Goal: Task Accomplishment & Management: Manage account settings

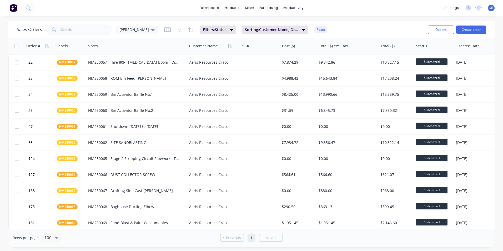
drag, startPoint x: 59, startPoint y: 28, endPoint x: 63, endPoint y: 34, distance: 7.0
click at [63, 34] on div at bounding box center [79, 29] width 66 height 11
click at [64, 31] on input "text" at bounding box center [86, 29] width 51 height 11
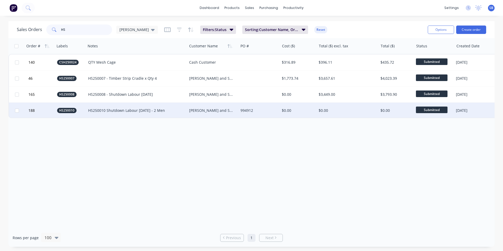
type input "HS"
click at [304, 105] on div "$0.00" at bounding box center [298, 111] width 37 height 16
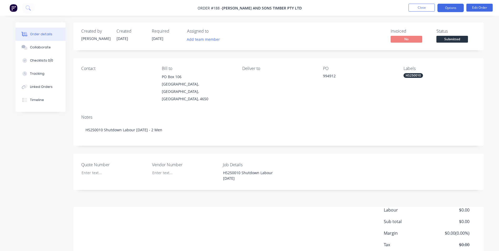
click at [452, 8] on button "Options" at bounding box center [450, 8] width 26 height 8
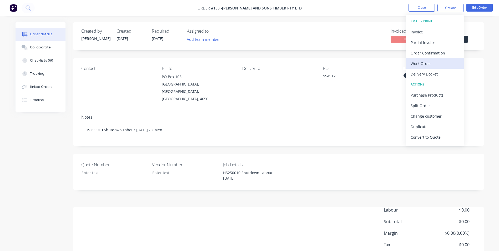
click at [427, 61] on div "Work Order" at bounding box center [435, 64] width 48 height 8
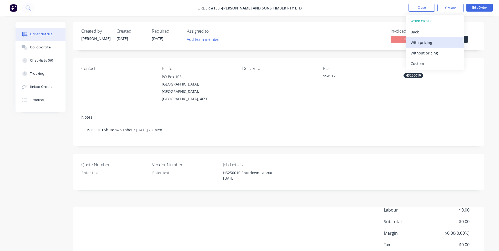
click at [424, 44] on div "With pricing" at bounding box center [435, 43] width 48 height 8
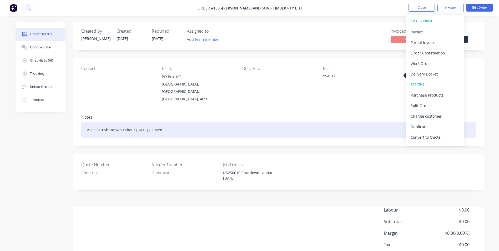
click at [291, 122] on div "HS250010 Shutdown Labour [DATE] - 2 Men" at bounding box center [278, 130] width 394 height 16
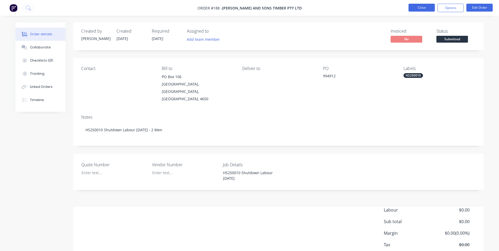
click at [423, 9] on button "Close" at bounding box center [421, 8] width 26 height 8
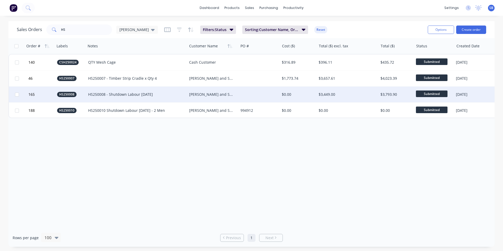
click at [271, 93] on div at bounding box center [258, 95] width 41 height 16
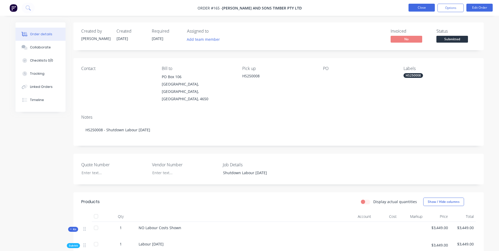
click at [430, 11] on button "Close" at bounding box center [421, 8] width 26 height 8
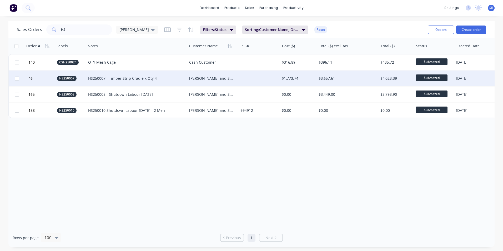
click at [362, 81] on div "$3,657.61" at bounding box center [347, 78] width 62 height 16
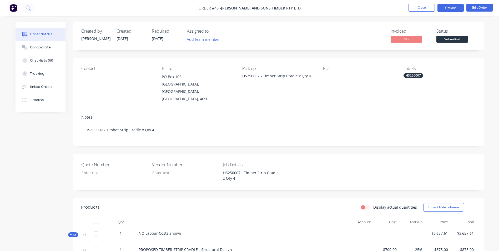
click at [455, 9] on button "Options" at bounding box center [450, 8] width 26 height 8
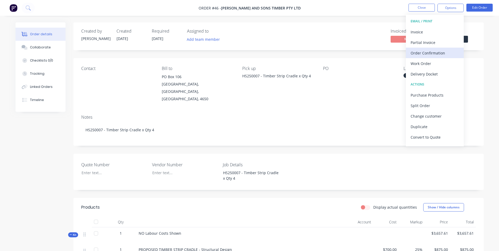
click at [429, 52] on div "Order Confirmation" at bounding box center [435, 53] width 48 height 8
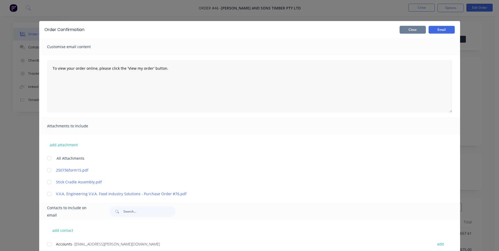
click at [404, 30] on button "Close" at bounding box center [412, 30] width 26 height 8
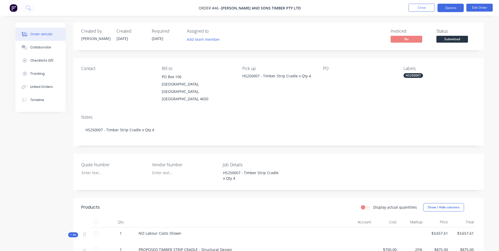
click at [453, 5] on button "Options" at bounding box center [450, 8] width 26 height 8
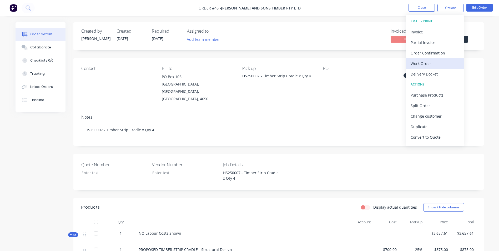
click at [424, 62] on div "Work Order" at bounding box center [435, 64] width 48 height 8
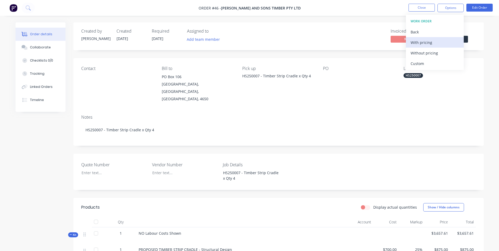
click at [423, 44] on div "With pricing" at bounding box center [435, 43] width 48 height 8
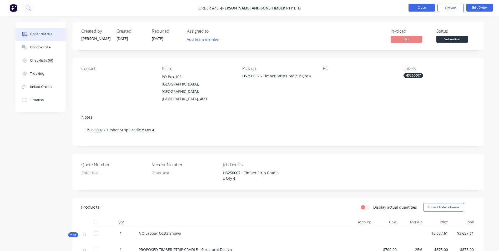
click at [419, 8] on button "Close" at bounding box center [421, 8] width 26 height 8
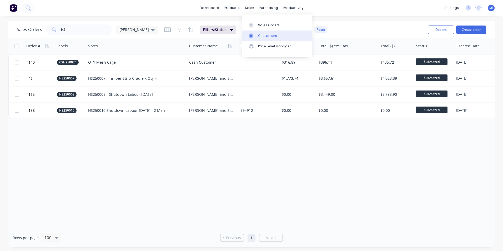
click at [279, 37] on link "Customers" at bounding box center [277, 36] width 70 height 11
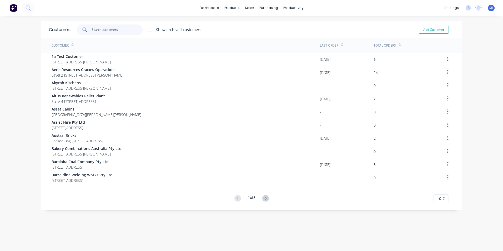
click at [102, 33] on input "text" at bounding box center [117, 29] width 51 height 11
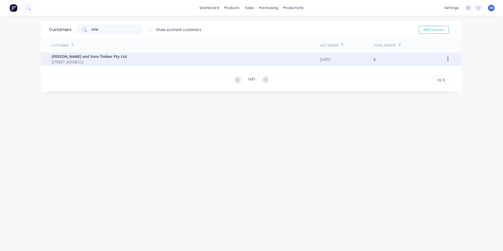
type input "HYN"
click at [122, 59] on span "[PERSON_NAME] and Sons Timber Pty Ltd" at bounding box center [89, 57] width 75 height 6
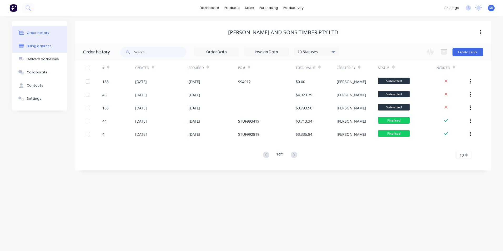
click at [48, 43] on button "Billing address" at bounding box center [39, 45] width 55 height 13
select select "AU"
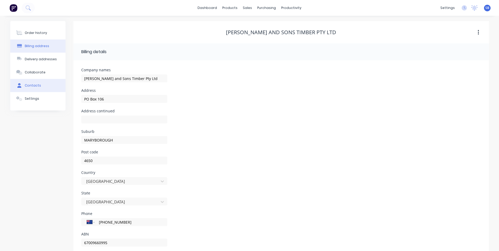
click at [44, 85] on button "Contacts" at bounding box center [37, 85] width 55 height 13
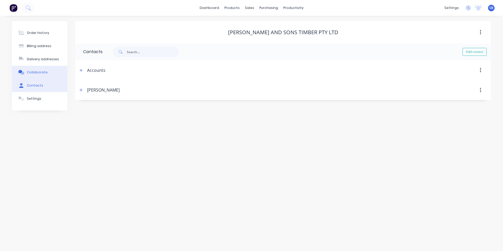
click at [37, 76] on button "Collaborate" at bounding box center [39, 72] width 55 height 13
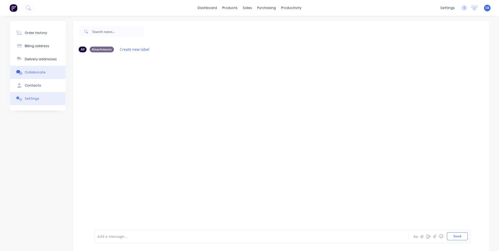
click at [35, 94] on button "Settings" at bounding box center [37, 98] width 55 height 13
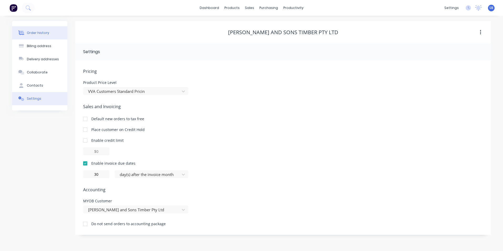
click at [42, 29] on button "Order history" at bounding box center [39, 32] width 55 height 13
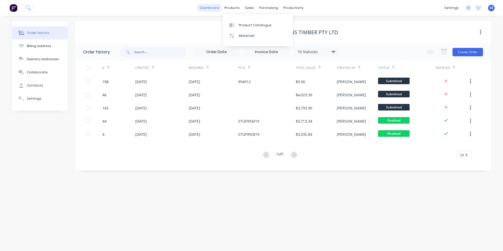
click at [212, 9] on link "dashboard" at bounding box center [209, 8] width 25 height 8
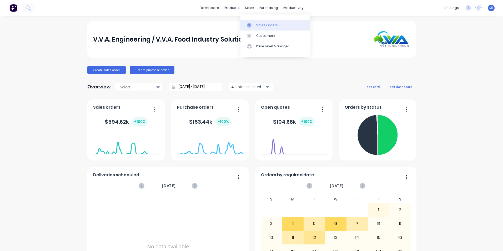
click at [255, 24] on link "Sales Orders" at bounding box center [275, 25] width 70 height 11
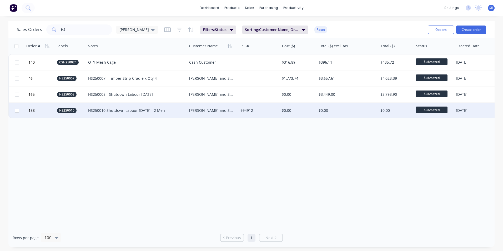
click at [262, 112] on div "994912" at bounding box center [257, 110] width 35 height 5
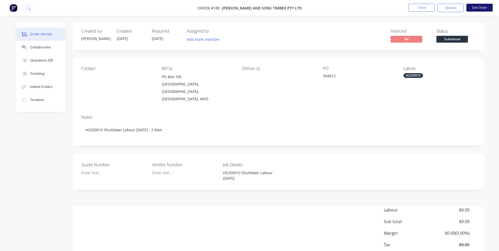
click at [475, 7] on button "Edit Order" at bounding box center [479, 8] width 26 height 8
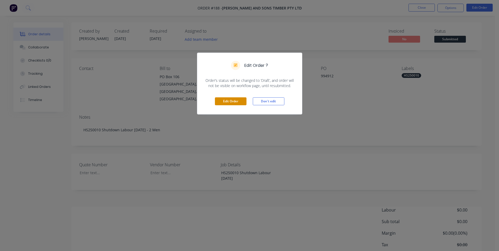
click at [228, 102] on button "Edit Order" at bounding box center [231, 101] width 32 height 8
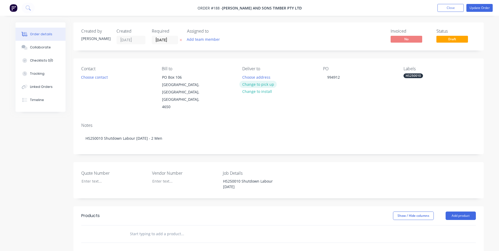
click at [256, 84] on button "Change to pick up" at bounding box center [257, 84] width 37 height 7
click at [249, 80] on div at bounding box center [246, 77] width 8 height 8
click at [310, 105] on div "Contact Choose contact Bill to PO Box 106 MARYBOROUGH, Queensland, Australia, 4…" at bounding box center [278, 88] width 410 height 60
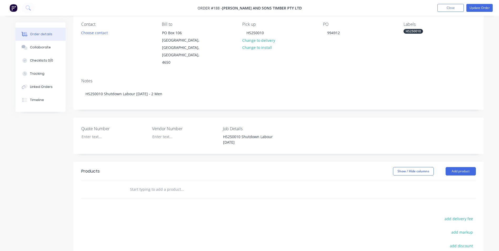
scroll to position [105, 0]
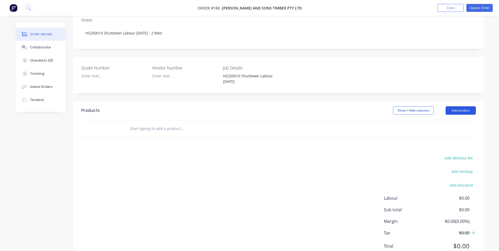
click at [463, 106] on button "Add product" at bounding box center [460, 110] width 30 height 8
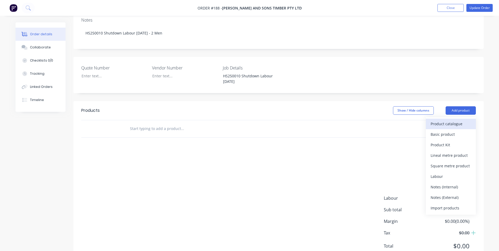
click at [442, 120] on div "Product catalogue" at bounding box center [450, 124] width 40 height 8
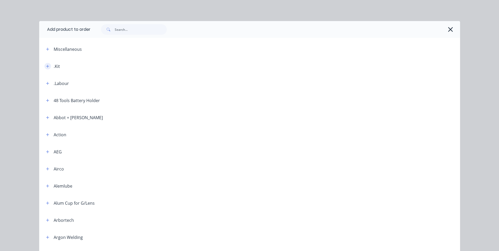
click at [44, 69] on button "button" at bounding box center [47, 66] width 7 height 7
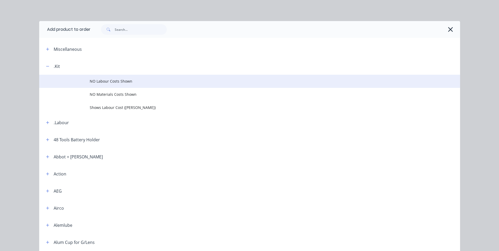
click at [119, 86] on td "NO Labour Costs Shown" at bounding box center [275, 81] width 370 height 13
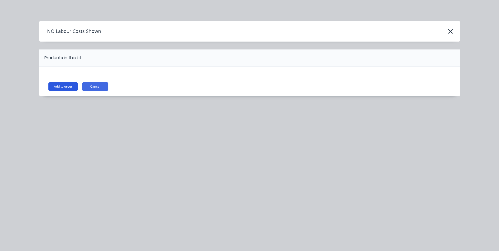
click at [70, 87] on button "Add to order" at bounding box center [62, 86] width 29 height 8
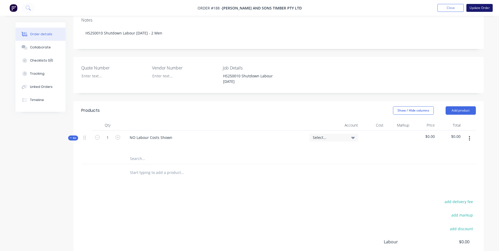
click at [476, 6] on button "Update Order" at bounding box center [479, 8] width 26 height 8
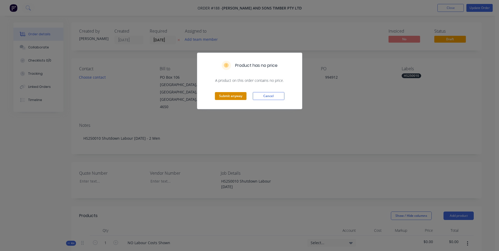
click at [231, 94] on button "Submit anyway" at bounding box center [231, 96] width 32 height 8
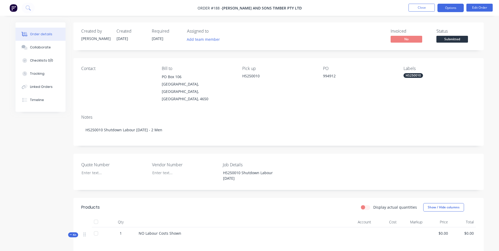
click at [444, 9] on button "Options" at bounding box center [450, 8] width 26 height 8
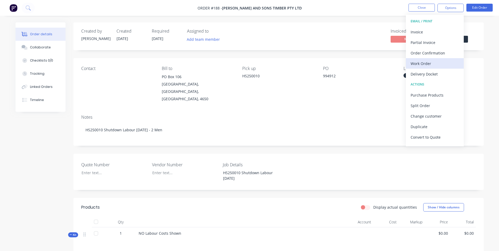
click at [421, 61] on div "Work Order" at bounding box center [435, 64] width 48 height 8
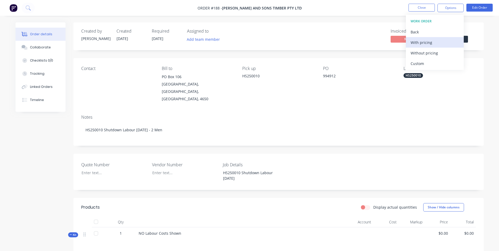
click at [427, 47] on button "With pricing" at bounding box center [435, 42] width 58 height 11
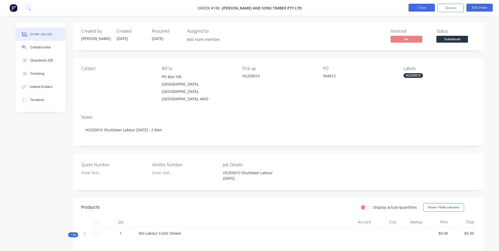
click at [426, 5] on button "Close" at bounding box center [421, 8] width 26 height 8
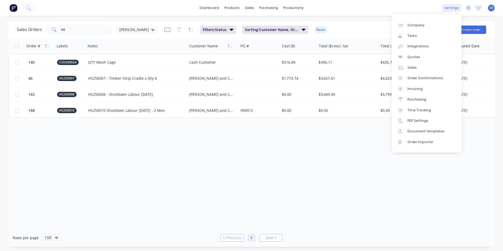
drag, startPoint x: 454, startPoint y: 4, endPoint x: 445, endPoint y: 25, distance: 22.9
click at [453, 4] on div "settings" at bounding box center [452, 8] width 20 height 8
click at [417, 131] on div "Document templates" at bounding box center [425, 131] width 37 height 5
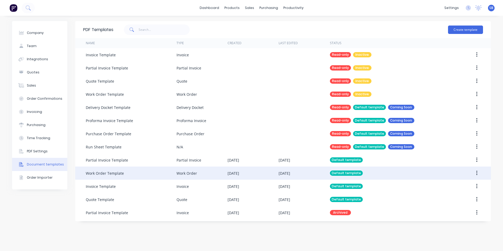
click at [281, 175] on div "[DATE]" at bounding box center [284, 173] width 12 height 6
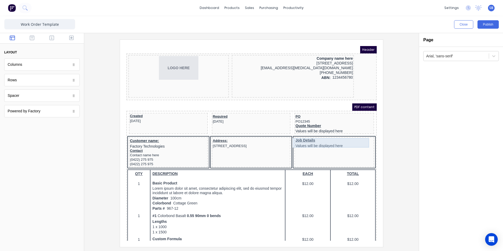
click at [317, 136] on div "Job Details Values will be displayed here" at bounding box center [328, 136] width 78 height 9
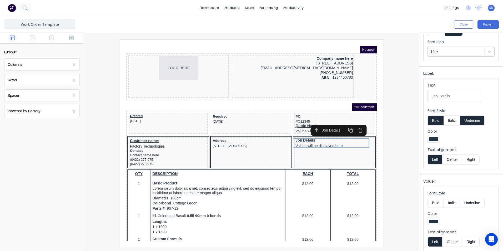
scroll to position [49, 0]
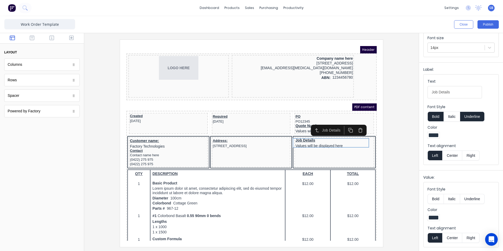
click at [435, 197] on button "Bold" at bounding box center [435, 199] width 16 height 10
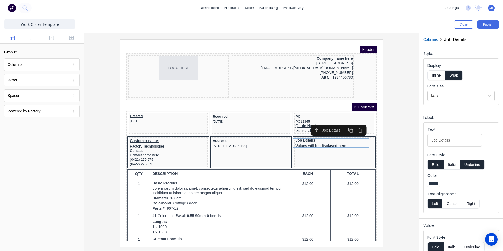
scroll to position [0, 0]
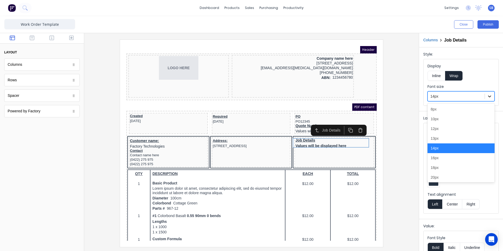
click at [487, 95] on icon at bounding box center [489, 96] width 5 height 5
click at [447, 158] on div "16px" at bounding box center [460, 158] width 67 height 10
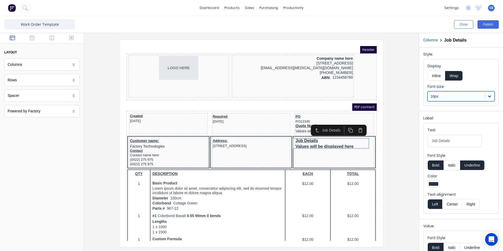
click at [485, 95] on div at bounding box center [489, 96] width 9 height 9
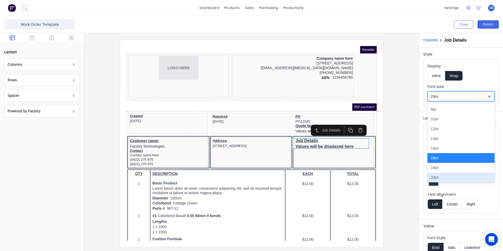
click at [443, 180] on div "20px" at bounding box center [460, 178] width 67 height 10
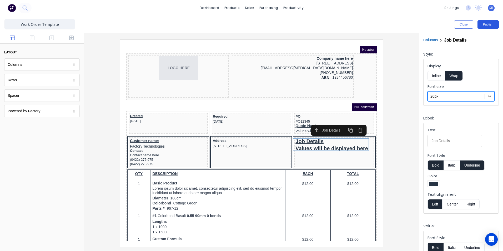
click at [486, 24] on button "Publish" at bounding box center [487, 24] width 21 height 8
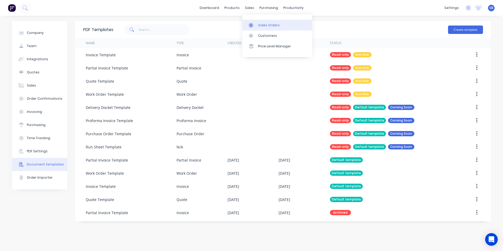
click at [258, 25] on div "Sales Orders" at bounding box center [269, 25] width 22 height 5
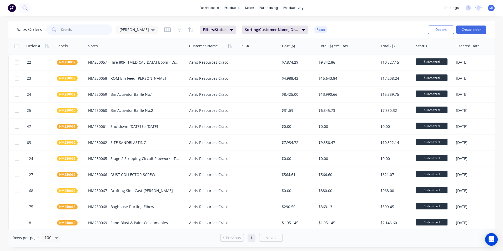
click at [96, 27] on input "text" at bounding box center [86, 29] width 51 height 11
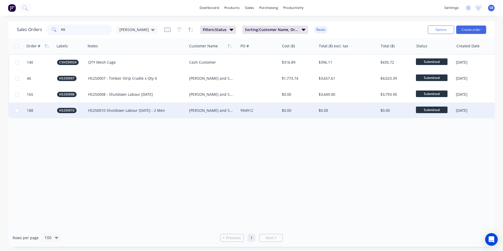
type input "HS"
click at [272, 108] on div "994912" at bounding box center [258, 111] width 41 height 16
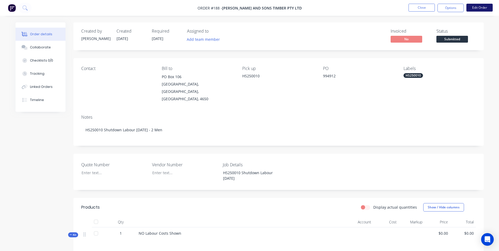
click at [481, 9] on button "Edit Order" at bounding box center [479, 8] width 26 height 8
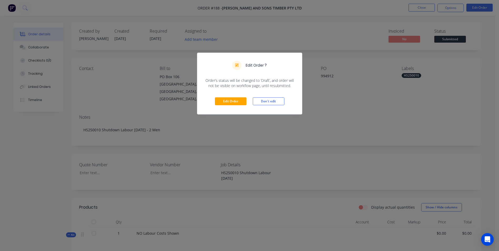
click at [440, 96] on div "Edit Order ? Order’s status will be changed to ‘Draft’, and order will not be v…" at bounding box center [249, 125] width 499 height 251
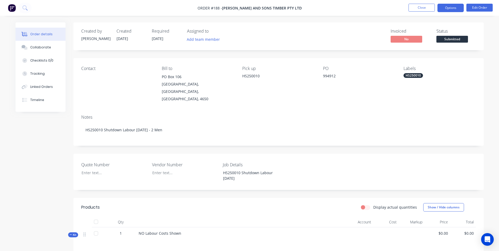
click at [452, 7] on button "Options" at bounding box center [450, 8] width 26 height 8
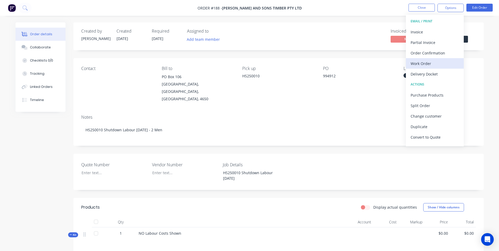
click at [426, 62] on div "Work Order" at bounding box center [435, 64] width 48 height 8
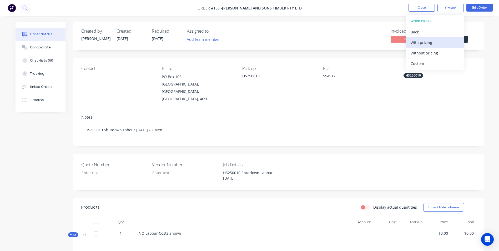
click at [433, 45] on div "With pricing" at bounding box center [435, 43] width 48 height 8
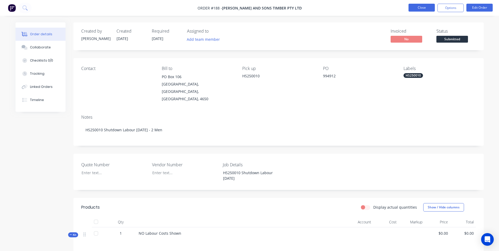
click at [425, 4] on button "Close" at bounding box center [421, 8] width 26 height 8
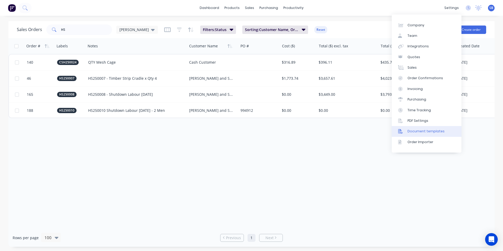
click at [418, 135] on link "Document templates" at bounding box center [427, 131] width 70 height 11
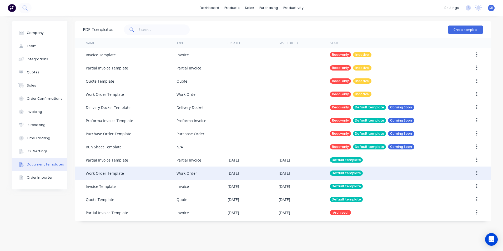
click at [223, 177] on div "Work Order" at bounding box center [201, 172] width 51 height 13
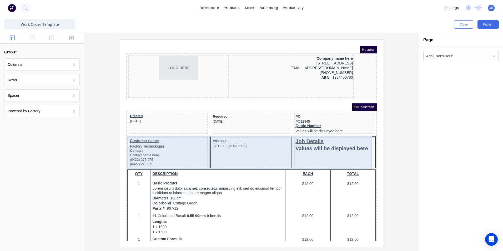
click at [316, 146] on div "Job Details Values will be displayed here" at bounding box center [328, 146] width 80 height 30
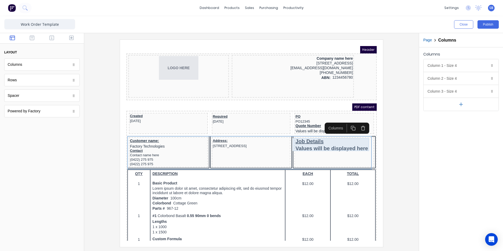
click at [314, 140] on div "Job Details Values will be displayed here" at bounding box center [328, 138] width 78 height 13
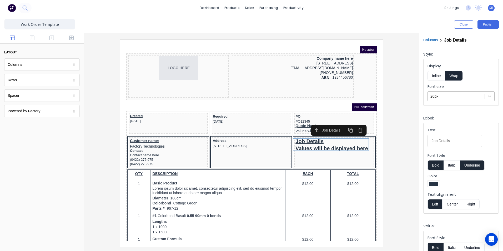
click at [460, 99] on div at bounding box center [456, 96] width 52 height 7
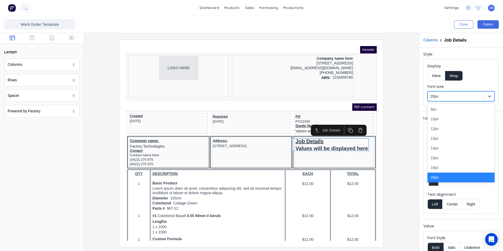
scroll to position [3, 0]
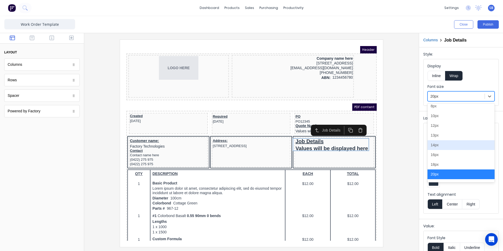
click at [447, 143] on div "14px" at bounding box center [460, 145] width 67 height 10
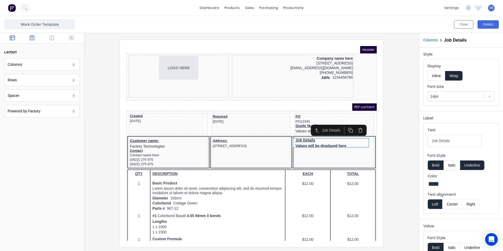
click at [34, 37] on button "button" at bounding box center [32, 38] width 17 height 6
click at [48, 36] on button "button" at bounding box center [52, 38] width 17 height 6
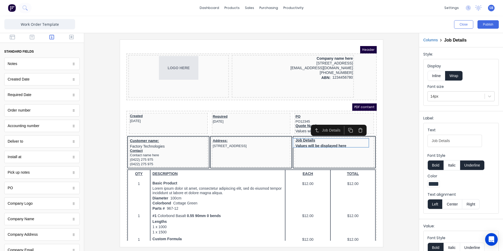
scroll to position [0, 0]
click at [69, 37] on icon "button" at bounding box center [71, 37] width 5 height 5
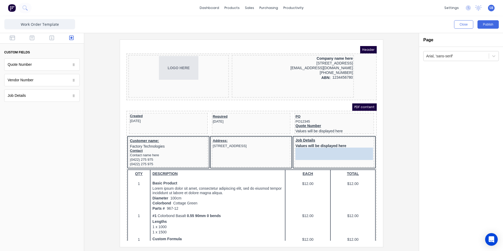
drag, startPoint x: 36, startPoint y: 97, endPoint x: 318, endPoint y: 150, distance: 286.9
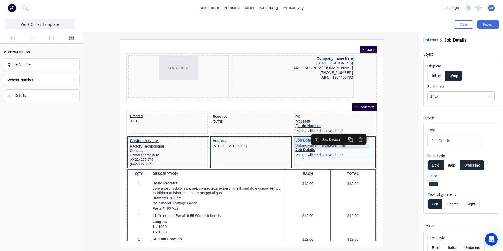
click at [297, 134] on div "Job Details Values will be displayed here" at bounding box center [328, 136] width 78 height 9
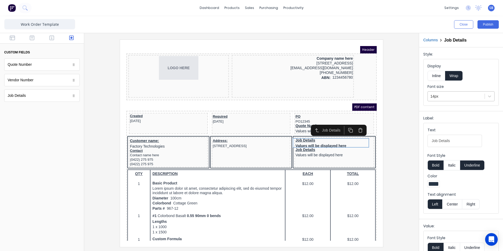
click at [442, 98] on div at bounding box center [456, 96] width 52 height 7
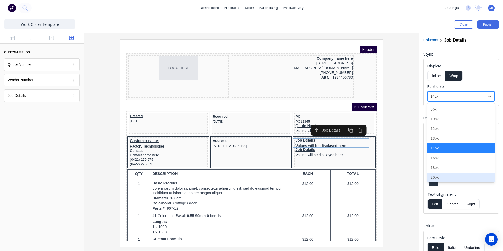
click at [434, 175] on div "20px" at bounding box center [460, 178] width 67 height 10
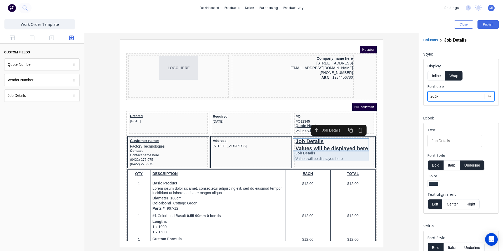
click at [332, 152] on div "Job Details Values will be displayed here" at bounding box center [328, 149] width 78 height 9
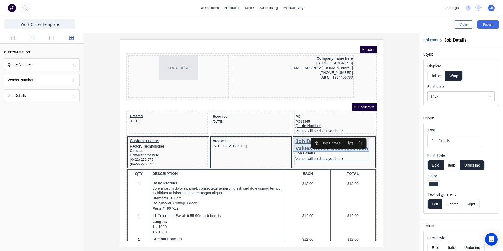
click at [300, 137] on div "Job Details Values will be displayed here" at bounding box center [328, 138] width 78 height 13
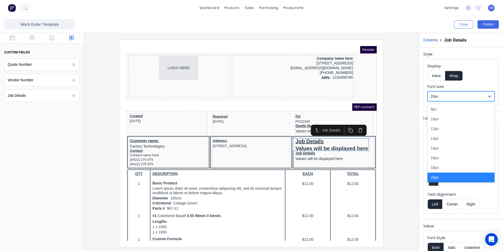
click at [463, 99] on div at bounding box center [456, 96] width 52 height 7
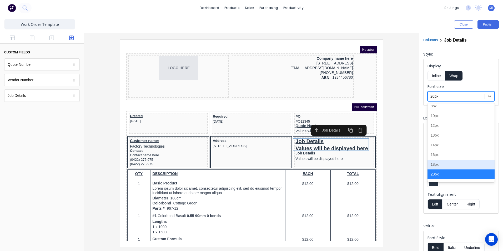
click at [436, 163] on div "18px" at bounding box center [460, 165] width 67 height 10
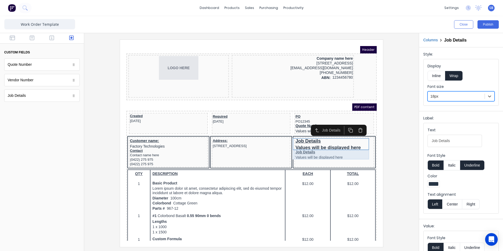
click at [329, 148] on div "Job Details Values will be displayed here" at bounding box center [328, 148] width 78 height 9
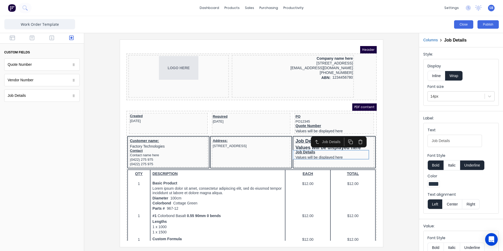
click at [457, 24] on button "Close" at bounding box center [463, 24] width 19 height 8
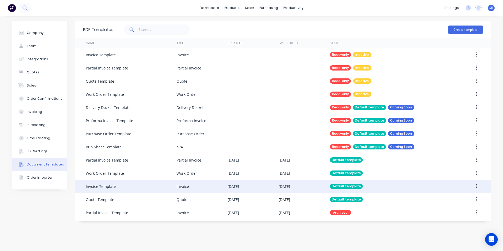
click at [340, 185] on div "Default template" at bounding box center [346, 186] width 33 height 5
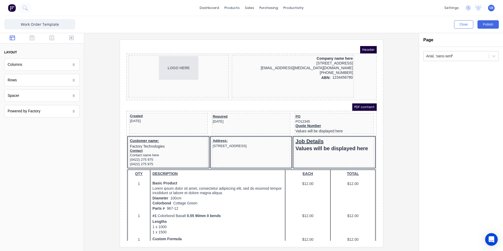
click at [20, 37] on button "button" at bounding box center [12, 38] width 17 height 6
click at [28, 37] on button "button" at bounding box center [32, 38] width 17 height 6
click at [54, 37] on button "button" at bounding box center [52, 38] width 17 height 6
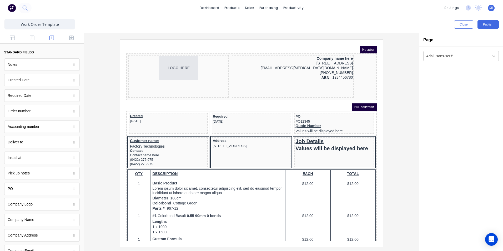
click at [68, 35] on div at bounding box center [42, 38] width 84 height 11
click at [69, 36] on icon "button" at bounding box center [71, 37] width 5 height 5
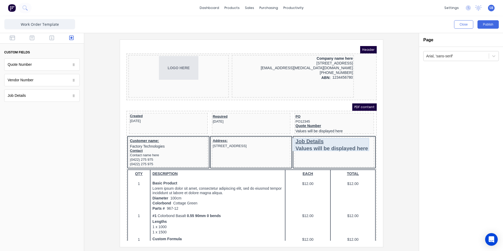
click at [337, 137] on div "Job Details Values will be displayed here" at bounding box center [328, 138] width 78 height 13
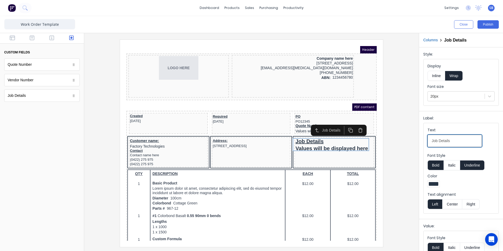
click at [456, 141] on Details-textvcfvn1ekevoihzc4ig11wllykeftojq59z8wkp31djmir28anoaqvaa1t5ud-f09b9aac-a84f-401c-87d1-67c07d46b178_object_label_text "Job Details" at bounding box center [454, 141] width 54 height 12
type Details-textvcfvn1ekevoihzc4ig11wllykeftojq59z8wkp31djmir28anoaqvaa1t5ud-f09b9aac-a84f-401c-87d1-67c07d46b178_object_label_text "Job Code"
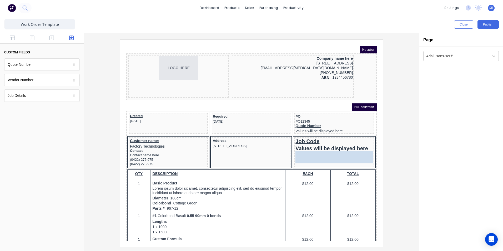
drag, startPoint x: 31, startPoint y: 96, endPoint x: 193, endPoint y: 111, distance: 162.9
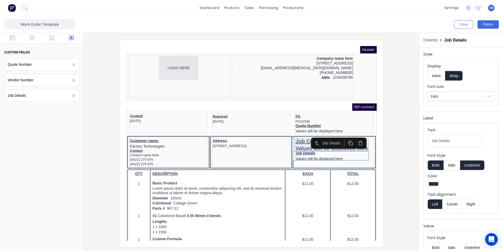
click at [296, 138] on div "Job Code Values will be displayed here" at bounding box center [328, 138] width 78 height 13
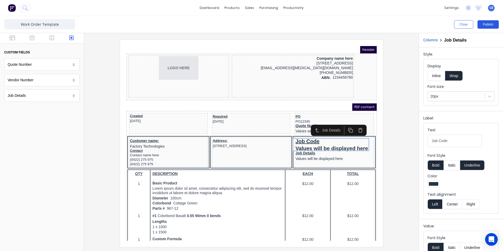
click at [497, 24] on button "Publish" at bounding box center [487, 24] width 21 height 8
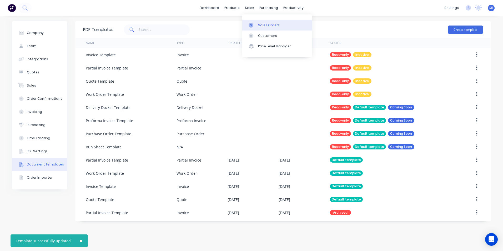
click at [263, 24] on div "Sales Orders" at bounding box center [269, 25] width 22 height 5
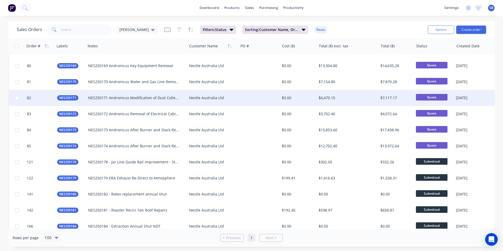
scroll to position [1078, 0]
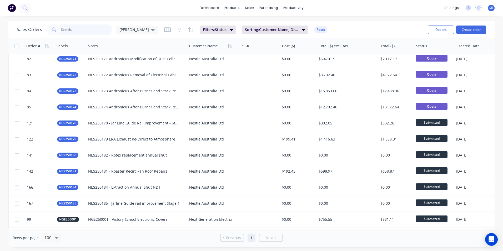
click at [70, 27] on input "text" at bounding box center [86, 29] width 51 height 11
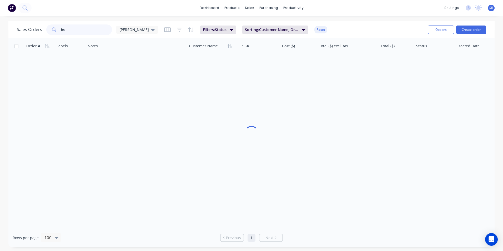
scroll to position [0, 0]
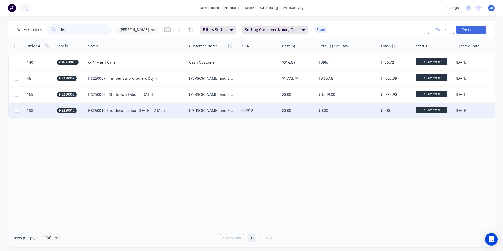
type input "hs"
click at [277, 108] on div "994912" at bounding box center [258, 110] width 37 height 5
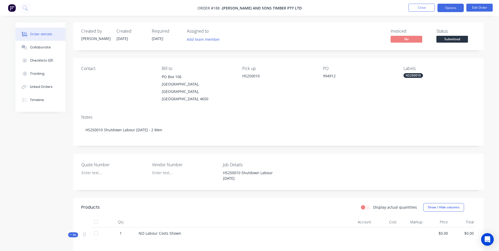
click at [463, 7] on button "Options" at bounding box center [450, 8] width 26 height 8
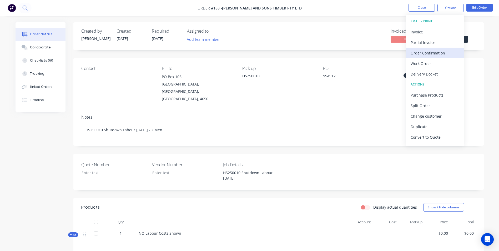
click at [414, 53] on div "Order Confirmation" at bounding box center [435, 53] width 48 height 8
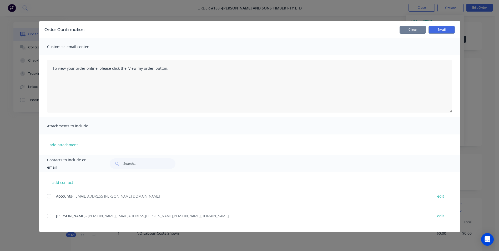
drag, startPoint x: 409, startPoint y: 33, endPoint x: 409, endPoint y: 30, distance: 3.2
click at [409, 30] on button "Close" at bounding box center [412, 30] width 26 height 8
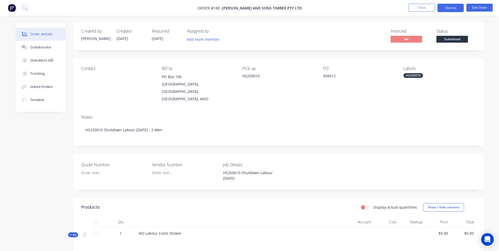
click at [455, 10] on button "Options" at bounding box center [450, 8] width 26 height 8
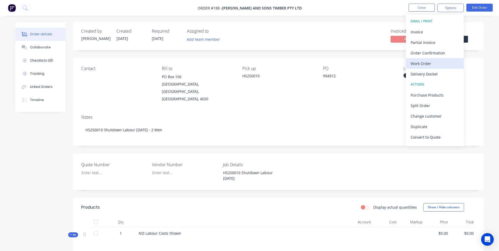
click at [432, 66] on div "Work Order" at bounding box center [435, 64] width 48 height 8
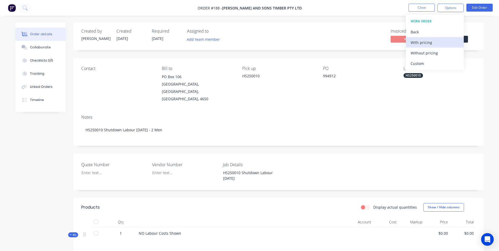
click at [430, 42] on div "With pricing" at bounding box center [435, 43] width 48 height 8
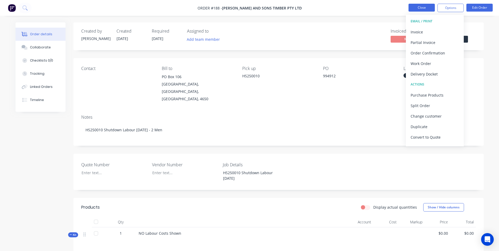
click at [420, 9] on button "Close" at bounding box center [421, 8] width 26 height 8
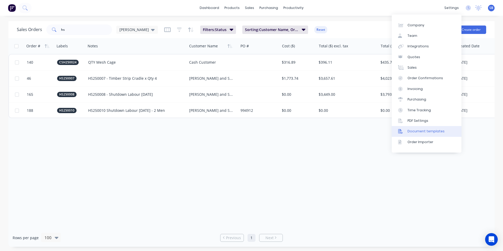
click at [434, 131] on div "Document templates" at bounding box center [425, 131] width 37 height 5
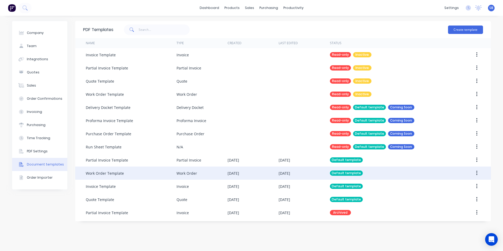
click at [256, 173] on div "[DATE]" at bounding box center [252, 172] width 51 height 13
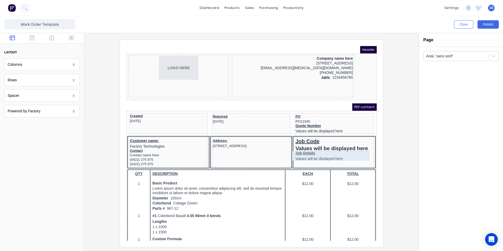
click at [300, 146] on div "Job Details Values will be displayed here" at bounding box center [328, 149] width 78 height 9
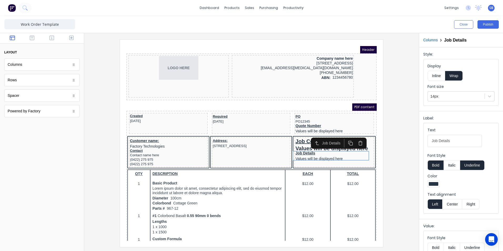
click at [356, 137] on icon "button" at bounding box center [354, 136] width 5 height 5
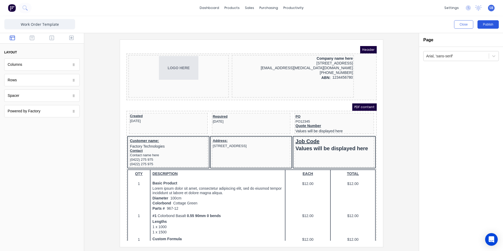
click at [483, 22] on button "Publish" at bounding box center [487, 24] width 21 height 8
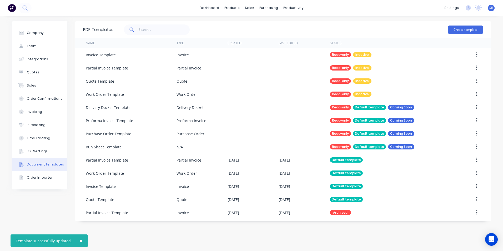
click at [340, 13] on div "dashboard products sales purchasing productivity dashboard products Product Cat…" at bounding box center [251, 8] width 503 height 16
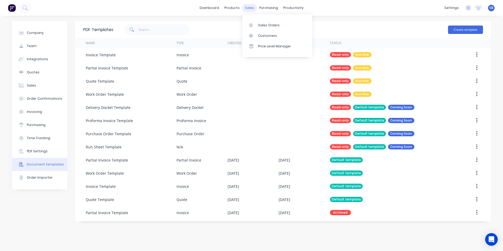
click at [251, 10] on div "sales" at bounding box center [249, 8] width 14 height 8
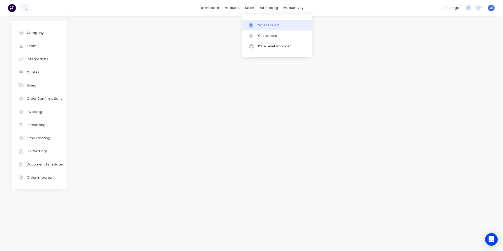
click at [283, 26] on link "Sales Orders" at bounding box center [277, 25] width 70 height 11
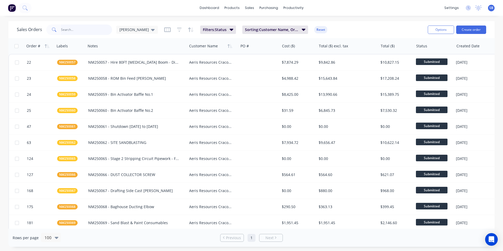
click at [85, 32] on input "text" at bounding box center [86, 29] width 51 height 11
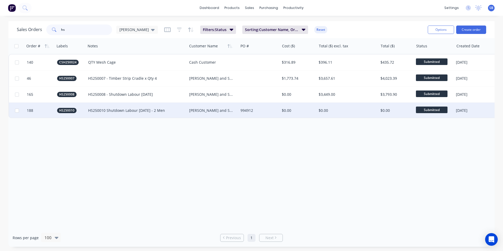
type input "hs"
click at [278, 105] on div "994912" at bounding box center [258, 111] width 41 height 16
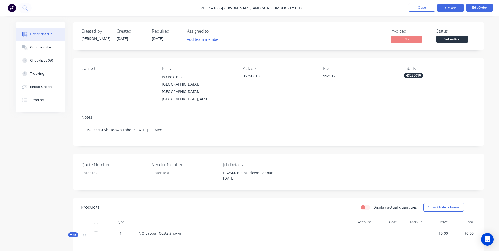
click at [453, 8] on button "Options" at bounding box center [450, 8] width 26 height 8
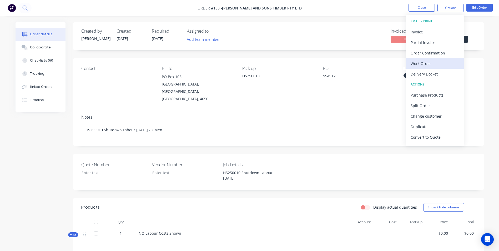
click at [426, 63] on div "Work Order" at bounding box center [435, 64] width 48 height 8
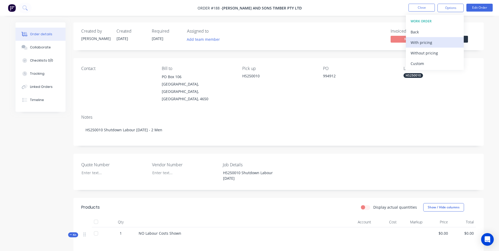
click at [427, 38] on button "With pricing" at bounding box center [435, 42] width 58 height 11
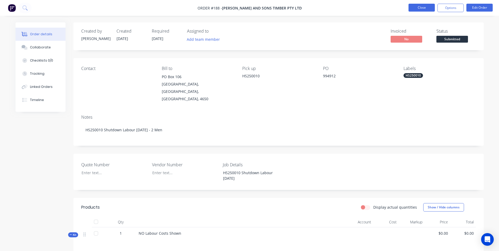
click at [420, 9] on button "Close" at bounding box center [421, 8] width 26 height 8
